Goal: Find specific page/section: Find specific page/section

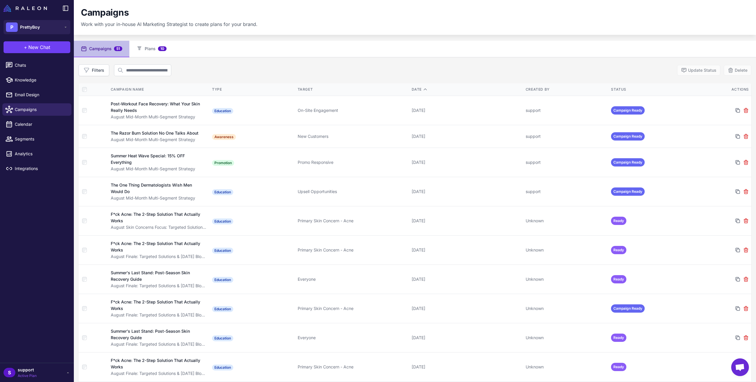
click at [418, 88] on div "Date" at bounding box center [466, 89] width 109 height 5
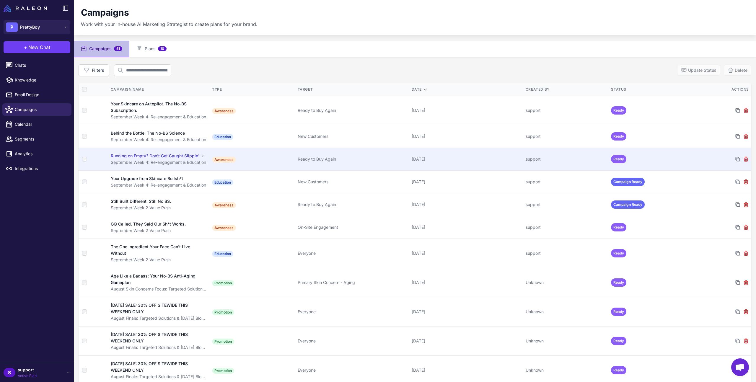
click at [149, 159] on div "Running on Empty? Don't Get Caught Slippin'" at bounding box center [155, 156] width 89 height 6
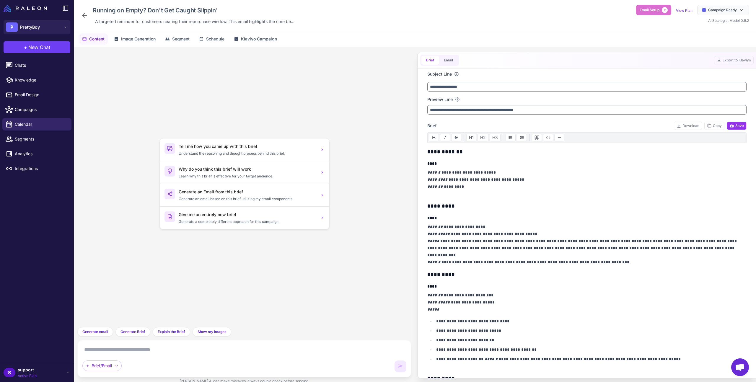
click at [494, 181] on p "**********" at bounding box center [585, 183] width 316 height 28
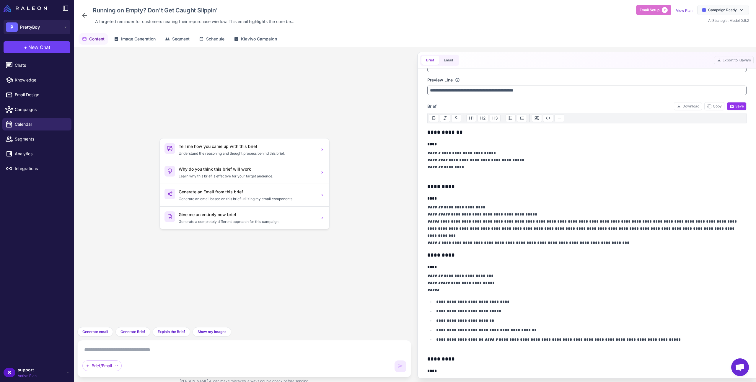
scroll to position [19, 0]
